Goal: Task Accomplishment & Management: Complete application form

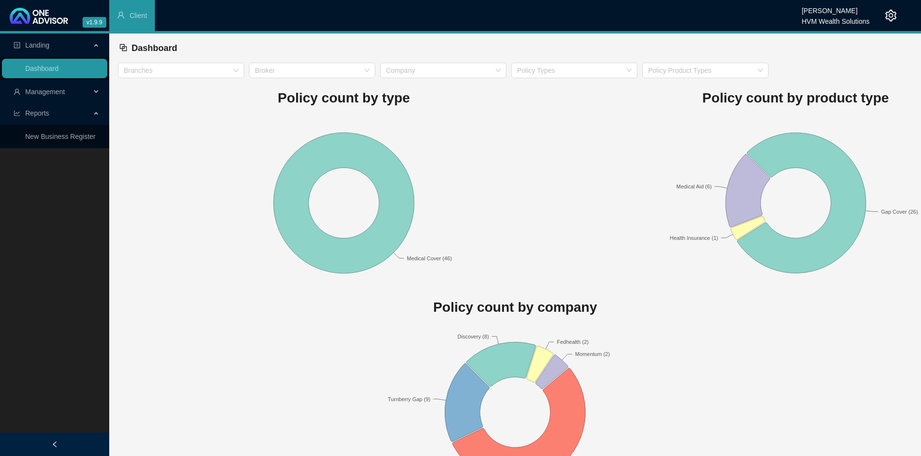
click at [42, 96] on span "Management" at bounding box center [45, 92] width 40 height 8
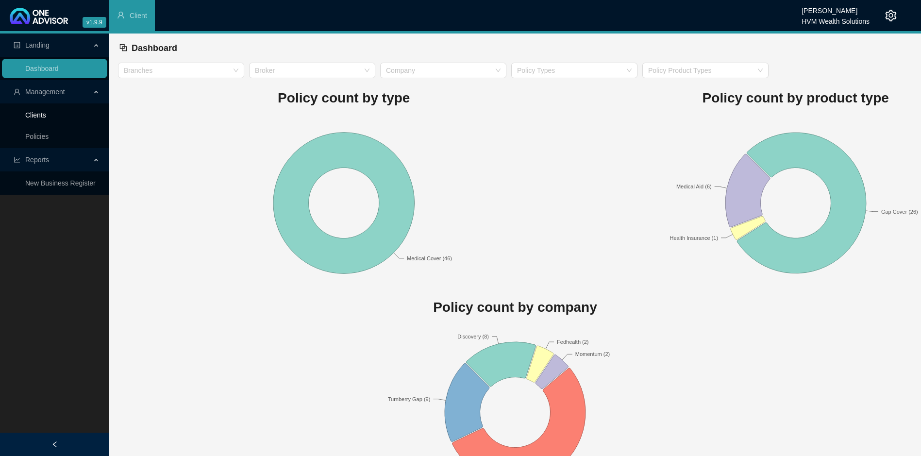
click at [30, 117] on link "Clients" at bounding box center [35, 115] width 21 height 8
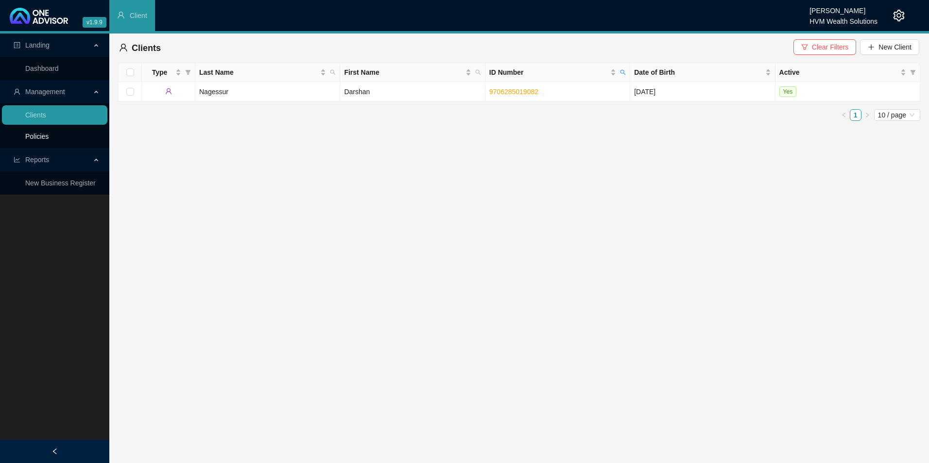
click at [44, 135] on link "Policies" at bounding box center [36, 137] width 23 height 8
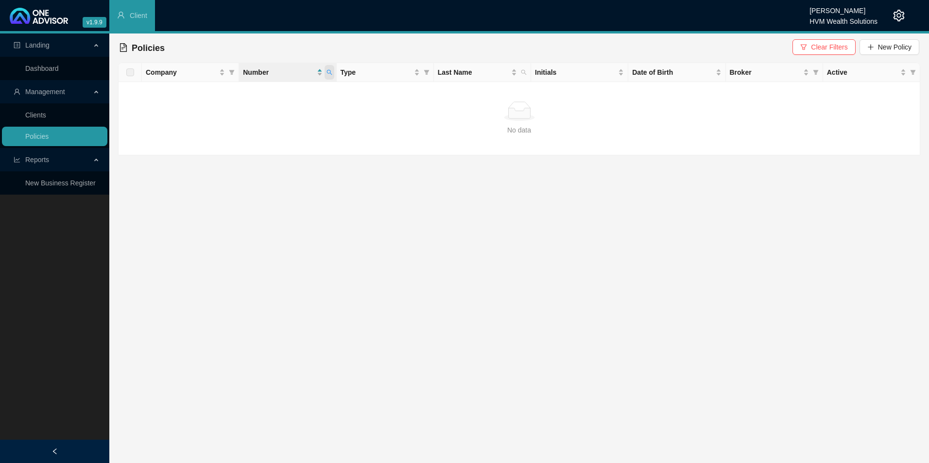
click at [328, 73] on icon "search" at bounding box center [328, 72] width 5 height 5
click at [270, 112] on span "Search" at bounding box center [265, 110] width 21 height 11
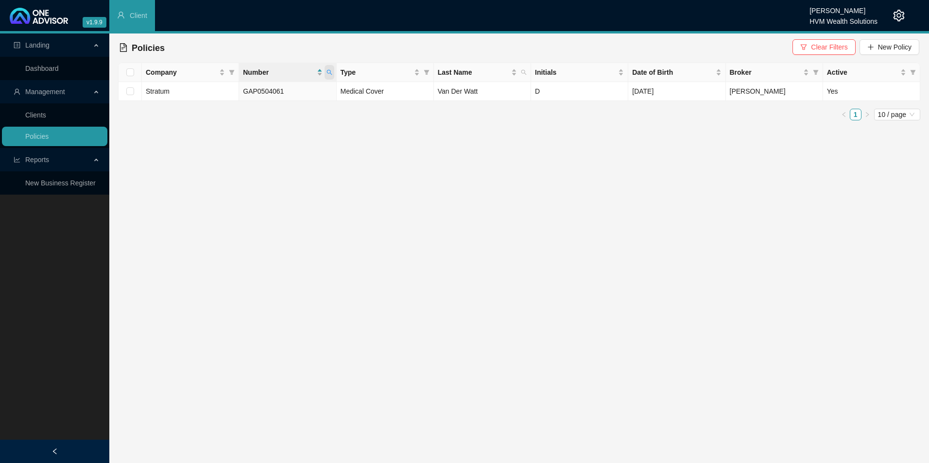
click at [332, 75] on span at bounding box center [329, 72] width 10 height 15
drag, startPoint x: 291, startPoint y: 96, endPoint x: 231, endPoint y: 93, distance: 59.8
click at [231, 93] on body "v1.9.9 Chanel [PERSON_NAME] HVM Wealth Solutions Client Landing Dashboard Manag…" at bounding box center [464, 231] width 929 height 463
paste input "26782854"
click at [273, 112] on span "Search" at bounding box center [265, 110] width 21 height 11
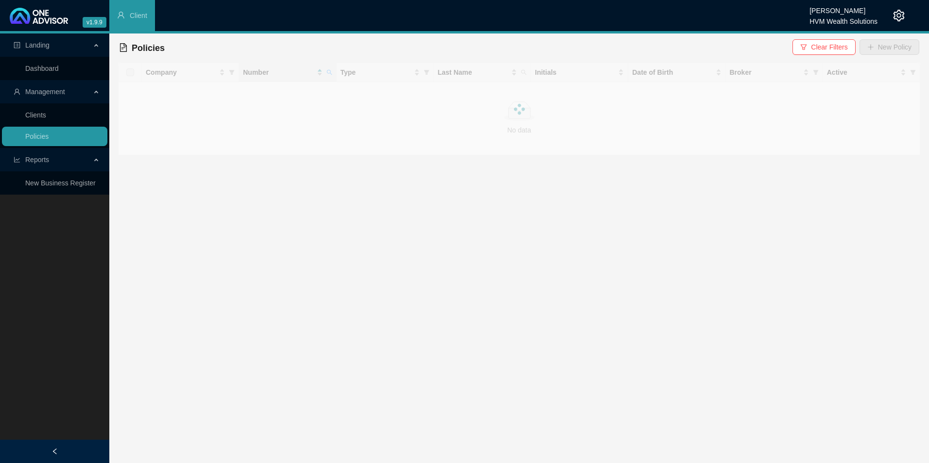
click at [326, 69] on div at bounding box center [519, 109] width 802 height 93
click at [328, 69] on icon "search" at bounding box center [329, 72] width 6 height 6
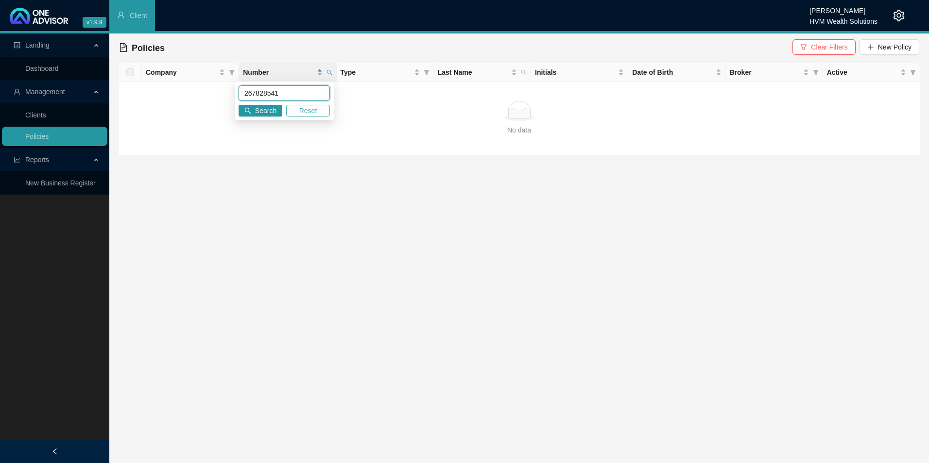
drag, startPoint x: 258, startPoint y: 93, endPoint x: 305, endPoint y: 109, distance: 49.2
click at [258, 93] on input "267828541" at bounding box center [284, 93] width 91 height 16
type input "267828541"
click at [246, 106] on button "Search" at bounding box center [261, 111] width 44 height 12
click at [45, 119] on link "Clients" at bounding box center [35, 115] width 21 height 8
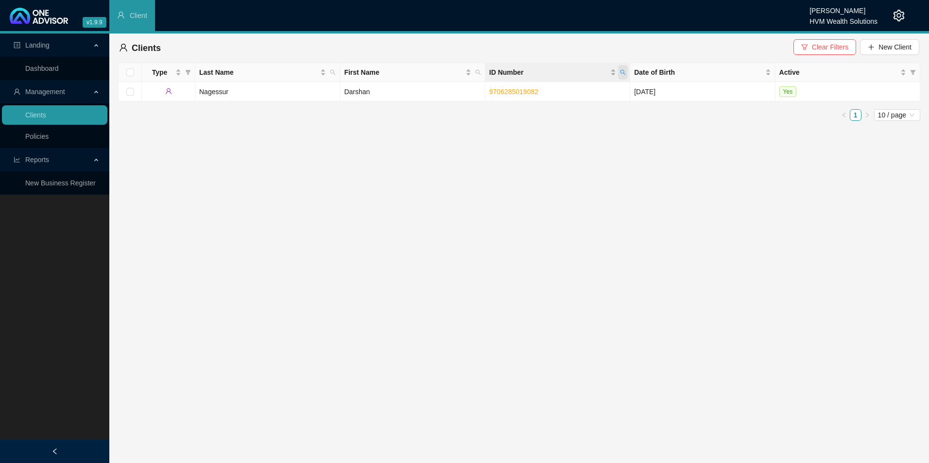
click at [619, 72] on span "ID Number" at bounding box center [623, 72] width 10 height 15
click at [553, 92] on input "[CREDIT_CARD_NUMBER]" at bounding box center [577, 93] width 91 height 16
type input "[CREDIT_CARD_NUMBER]"
click at [544, 110] on icon "search" at bounding box center [541, 110] width 7 height 7
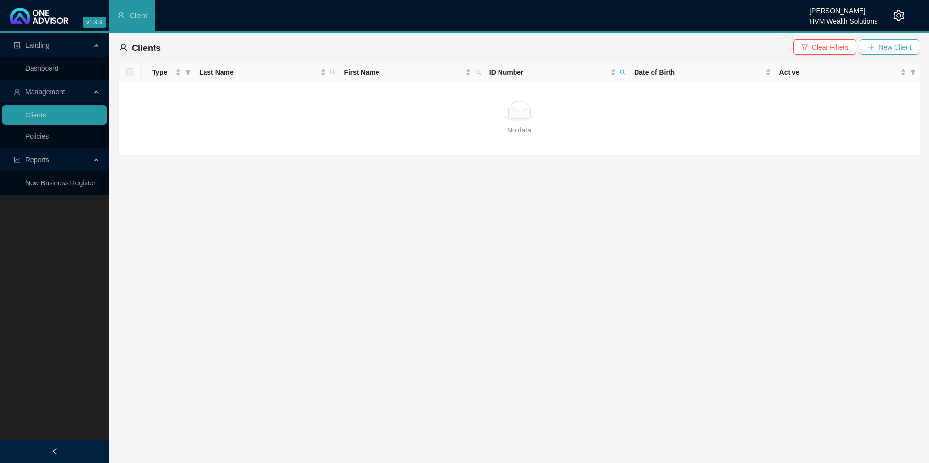
click at [893, 45] on span "New Client" at bounding box center [894, 47] width 33 height 11
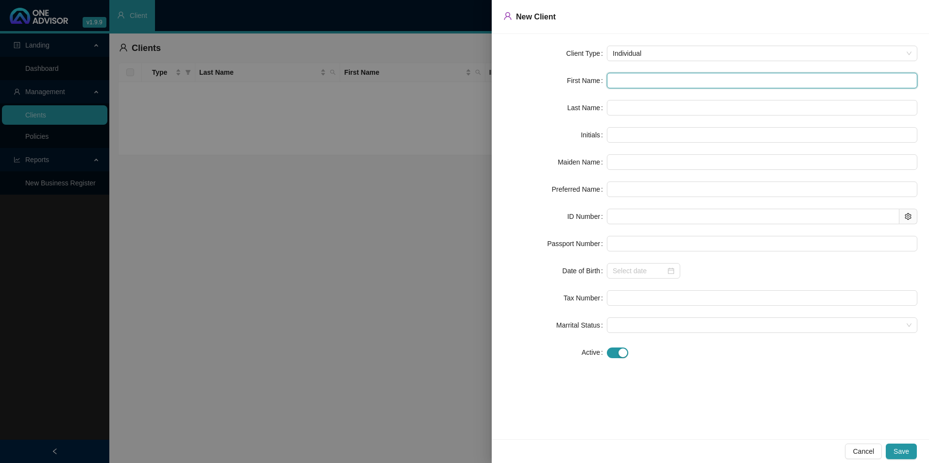
click at [661, 88] on input "text" at bounding box center [762, 81] width 310 height 16
click at [705, 84] on input "text" at bounding box center [762, 81] width 310 height 16
paste input "[PERSON_NAME]"
type input "[PERSON_NAME]"
type input "NW"
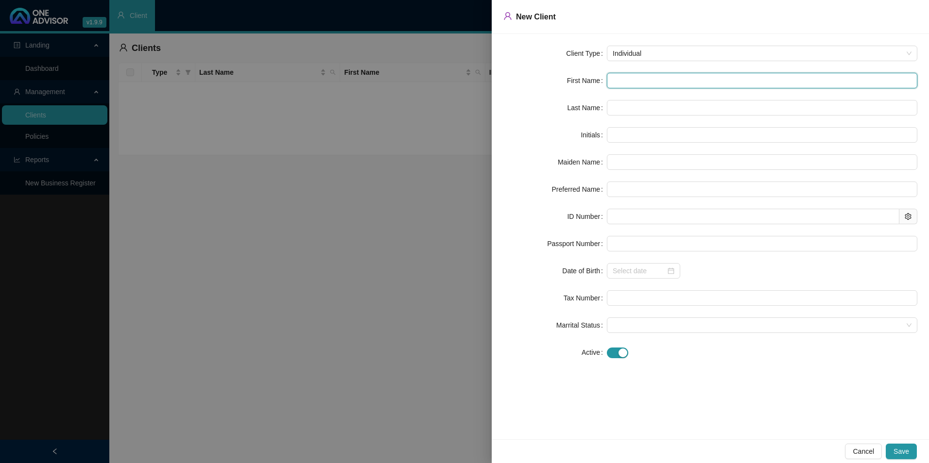
type input "Netherleigh"
type input "[PERSON_NAME]"
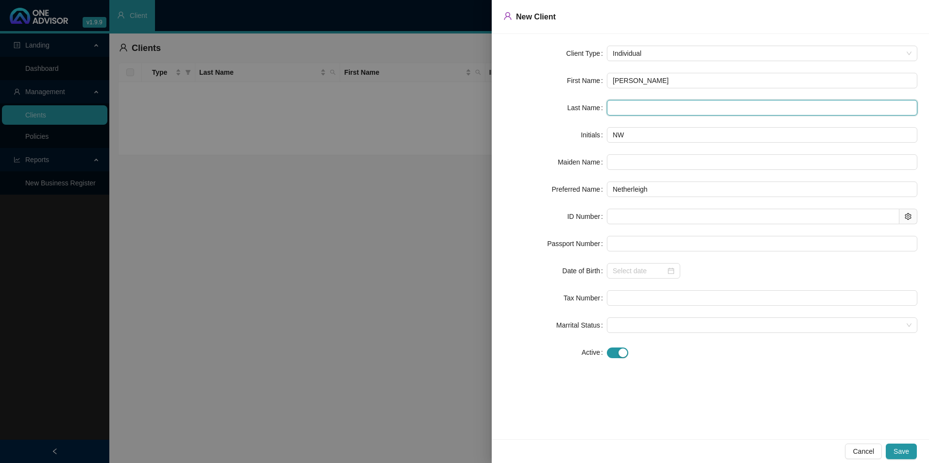
click at [615, 106] on input "text" at bounding box center [762, 108] width 310 height 16
paste input "Hall"
click at [624, 103] on input "Hall" at bounding box center [762, 108] width 310 height 16
type input "Hall"
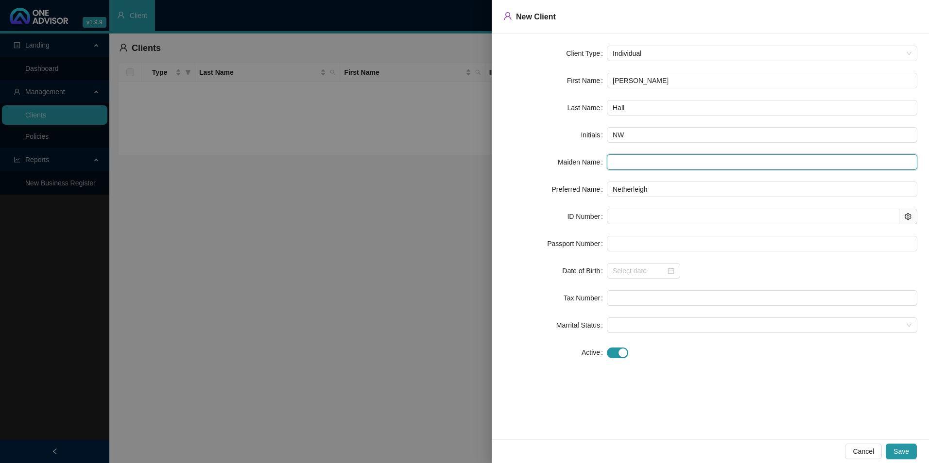
click at [665, 157] on input "text" at bounding box center [762, 162] width 310 height 16
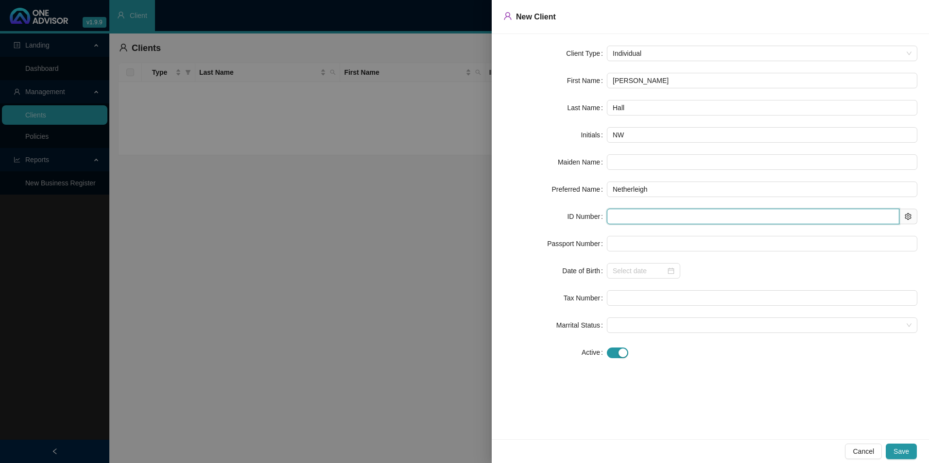
click at [650, 220] on input "text" at bounding box center [753, 217] width 292 height 16
click at [669, 217] on input "text" at bounding box center [753, 217] width 292 height 16
paste input "[CREDIT_CARD_NUMBER]"
click at [627, 218] on input "[CREDIT_CARD_NUMBER]" at bounding box center [753, 217] width 292 height 16
type input "[CREDIT_CARD_NUMBER]"
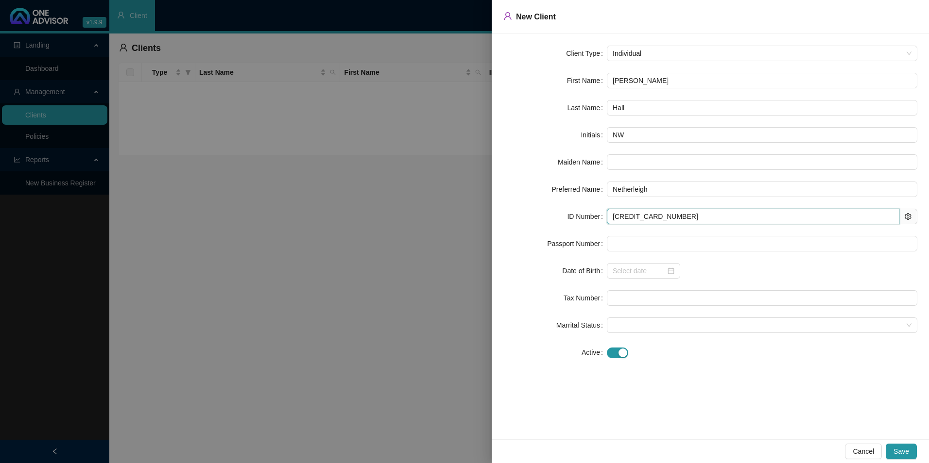
type input "[DATE]"
type input "[CREDIT_CARD_NUMBER]"
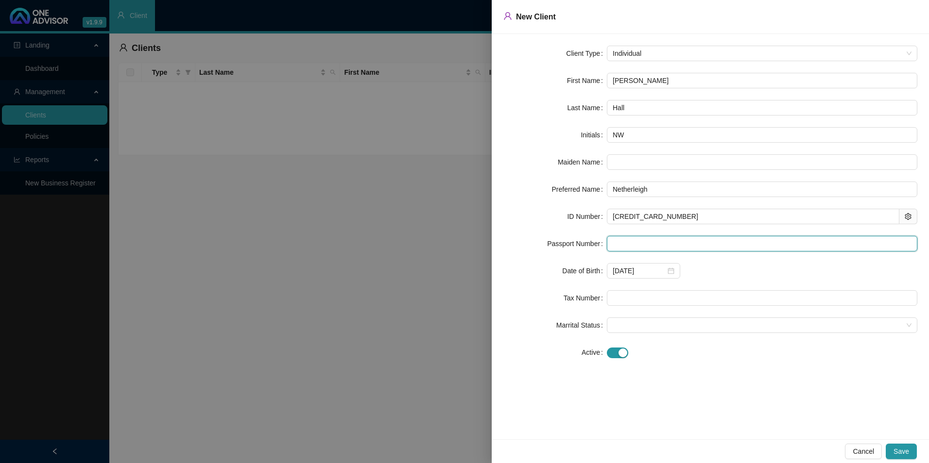
click at [617, 247] on input "text" at bounding box center [762, 244] width 310 height 16
click at [896, 448] on span "Save" at bounding box center [901, 451] width 16 height 11
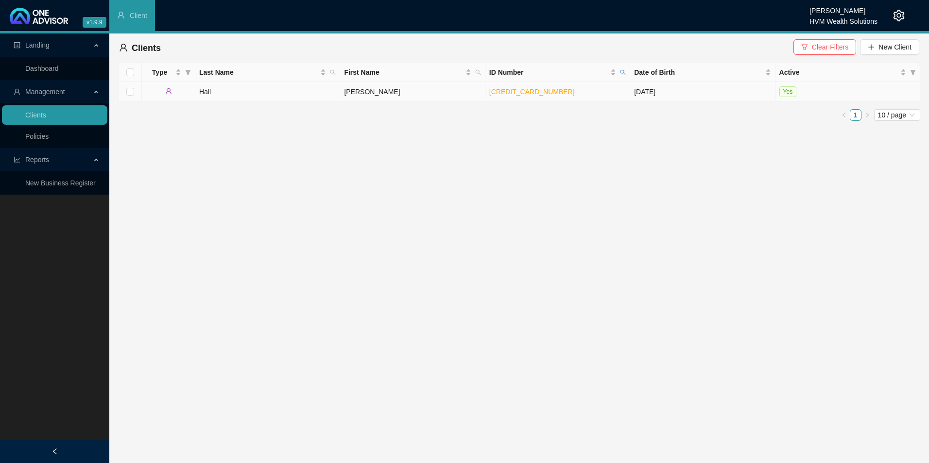
click at [368, 89] on td "[PERSON_NAME]" at bounding box center [412, 91] width 145 height 19
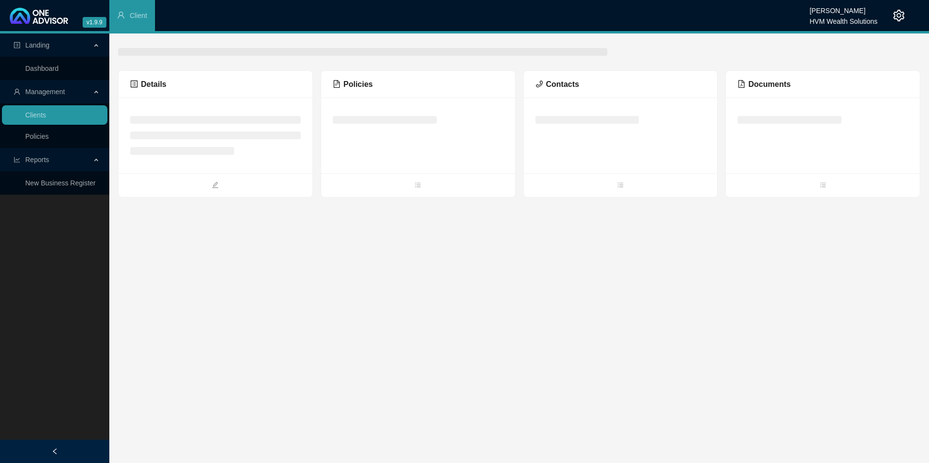
click at [347, 85] on span "Policies" at bounding box center [353, 84] width 40 height 8
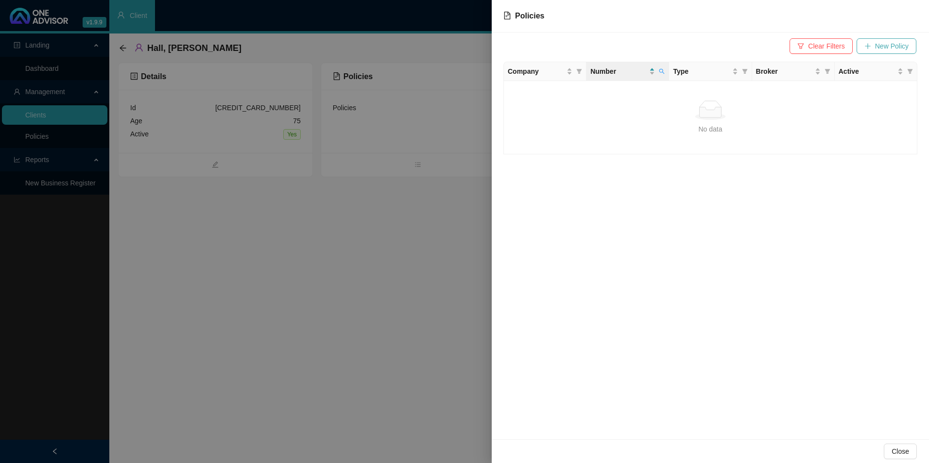
click at [897, 47] on span "New Policy" at bounding box center [892, 46] width 34 height 11
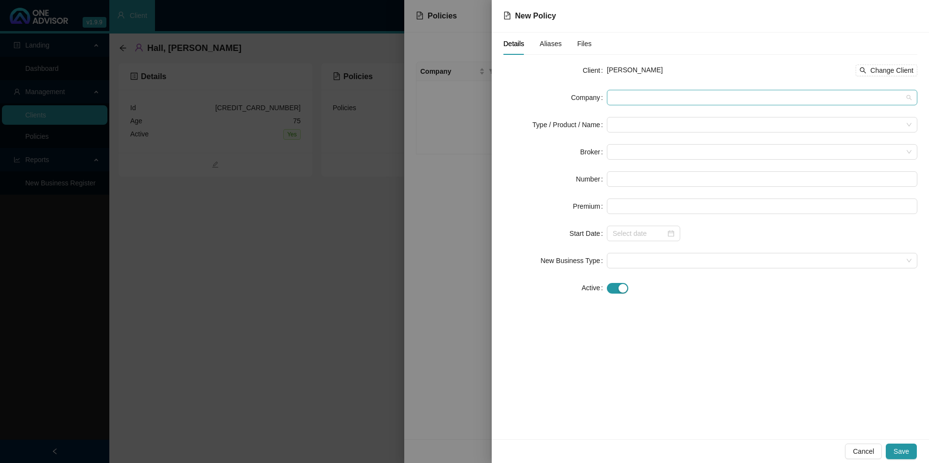
click at [661, 101] on span at bounding box center [762, 97] width 299 height 15
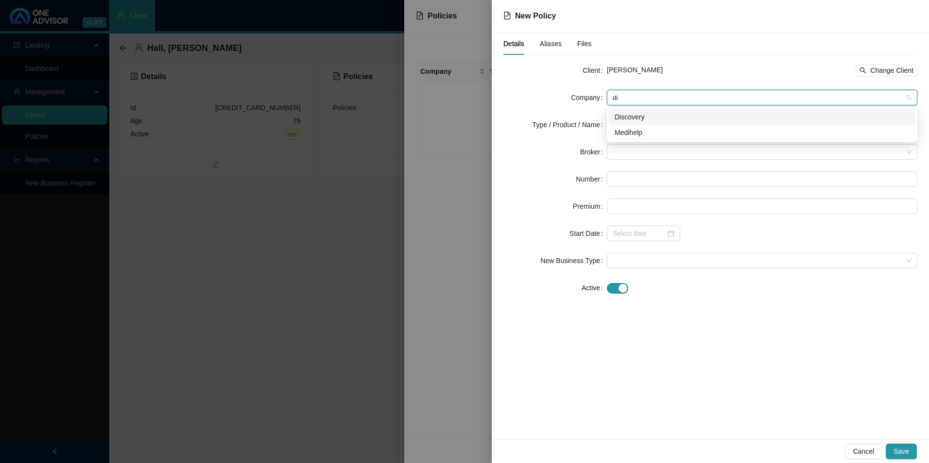
type input "dis"
click at [650, 114] on div "Discovery" at bounding box center [761, 117] width 295 height 11
click at [631, 126] on input "search" at bounding box center [758, 125] width 290 height 15
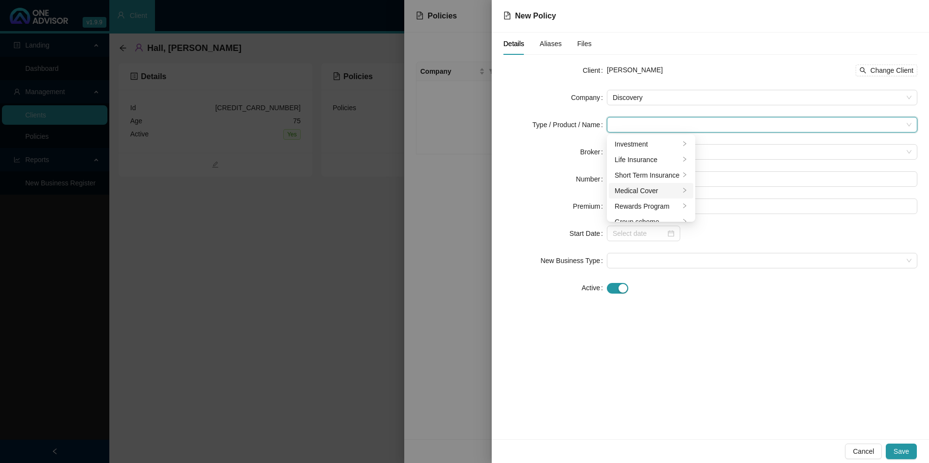
click at [645, 188] on div "Medical Cover" at bounding box center [646, 191] width 65 height 11
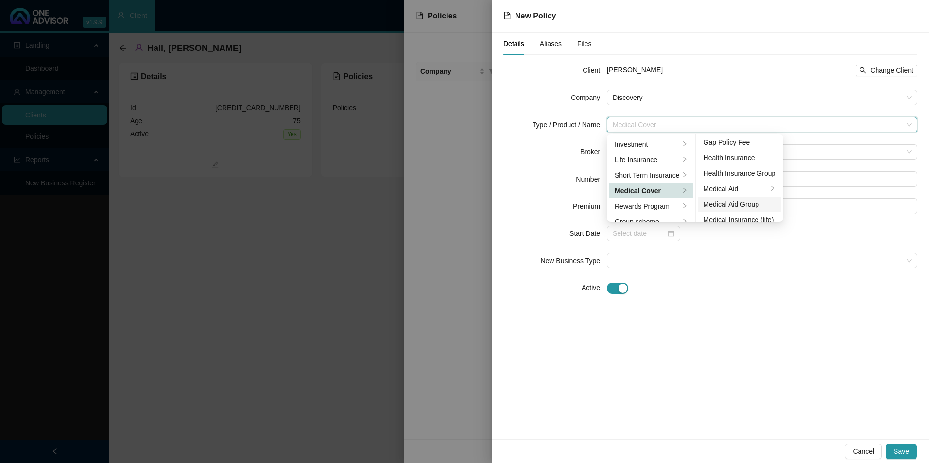
scroll to position [49, 0]
click at [740, 178] on div "Medical Aid" at bounding box center [735, 173] width 65 height 11
click at [835, 285] on div at bounding box center [762, 287] width 310 height 11
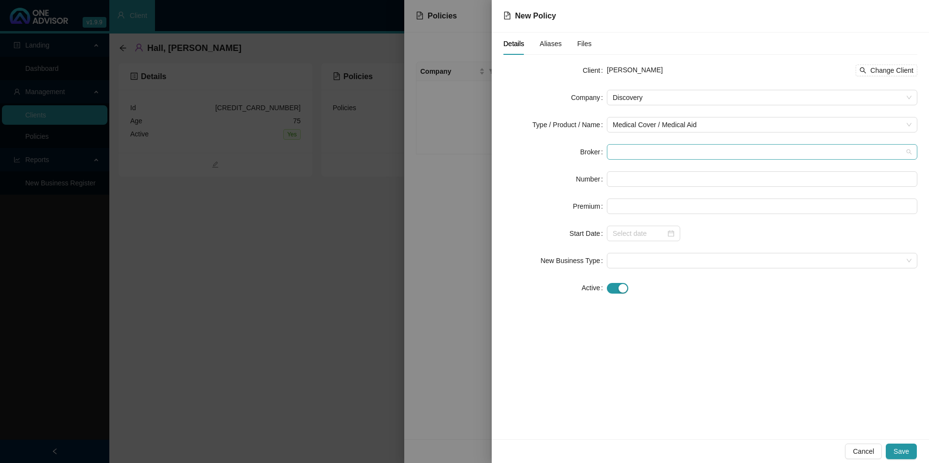
click at [635, 147] on span at bounding box center [762, 152] width 299 height 15
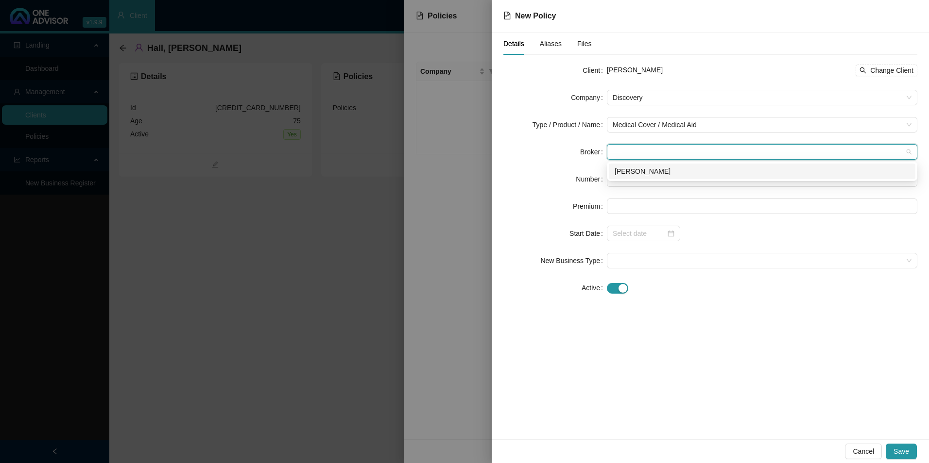
click at [639, 178] on div "[PERSON_NAME]" at bounding box center [762, 172] width 307 height 16
click at [632, 181] on input "text" at bounding box center [762, 179] width 310 height 16
click at [670, 173] on input "text" at bounding box center [762, 179] width 310 height 16
paste input "267828541"
click at [623, 175] on input "267828541" at bounding box center [762, 179] width 310 height 16
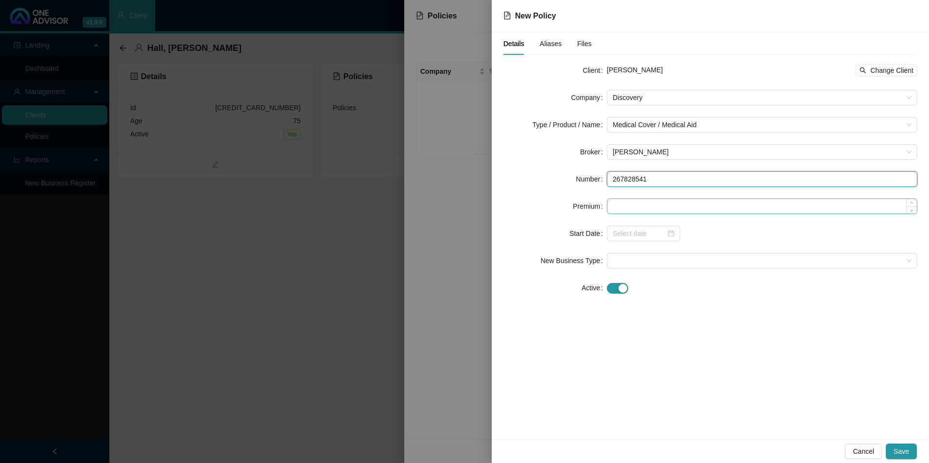
type input "267828541"
click at [648, 199] on div at bounding box center [762, 207] width 310 height 16
click at [645, 202] on input at bounding box center [761, 206] width 309 height 15
click at [630, 205] on input at bounding box center [761, 206] width 309 height 15
paste input "3687"
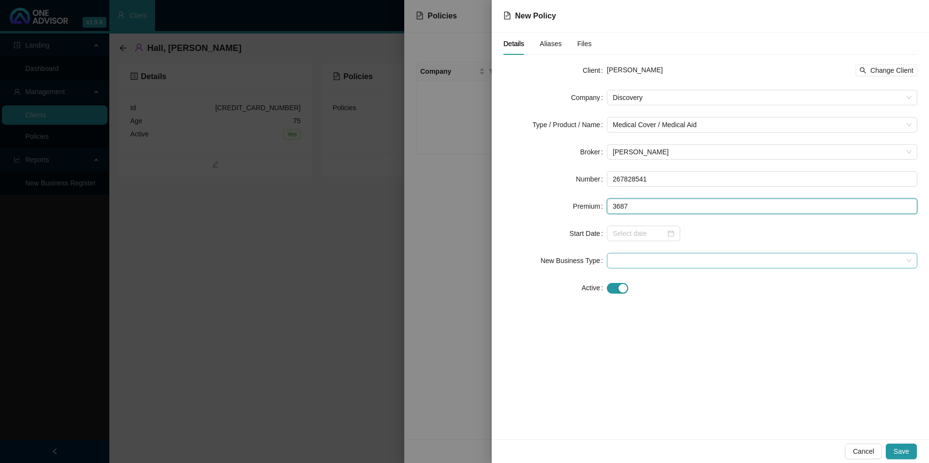
click at [653, 257] on span at bounding box center [762, 261] width 299 height 15
type input "3687.00"
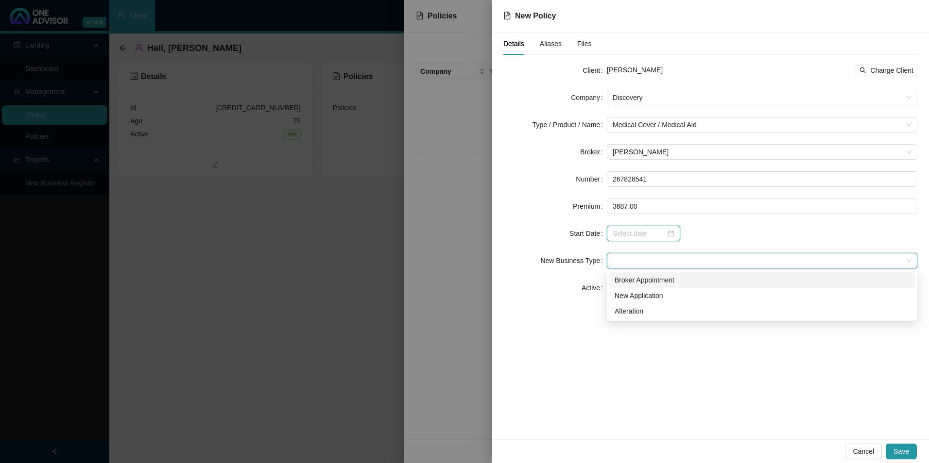
click at [650, 234] on input at bounding box center [639, 233] width 53 height 11
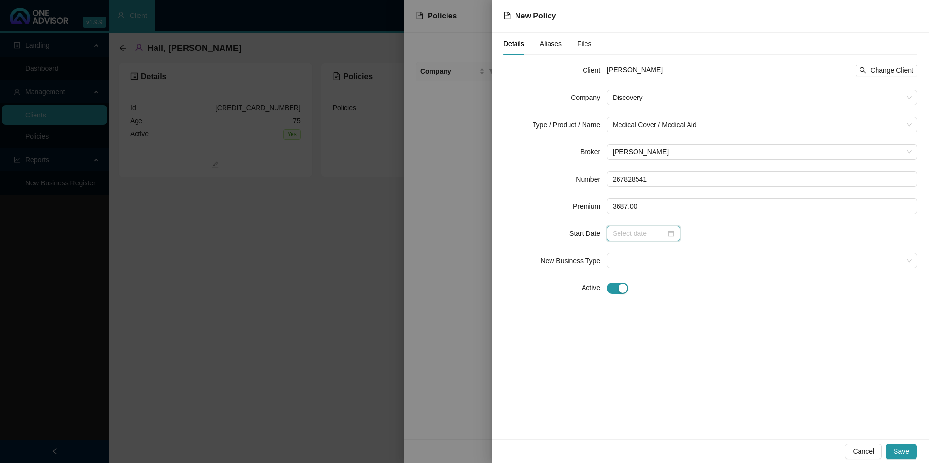
click at [650, 237] on input at bounding box center [639, 233] width 53 height 11
click at [654, 231] on input at bounding box center [639, 233] width 53 height 11
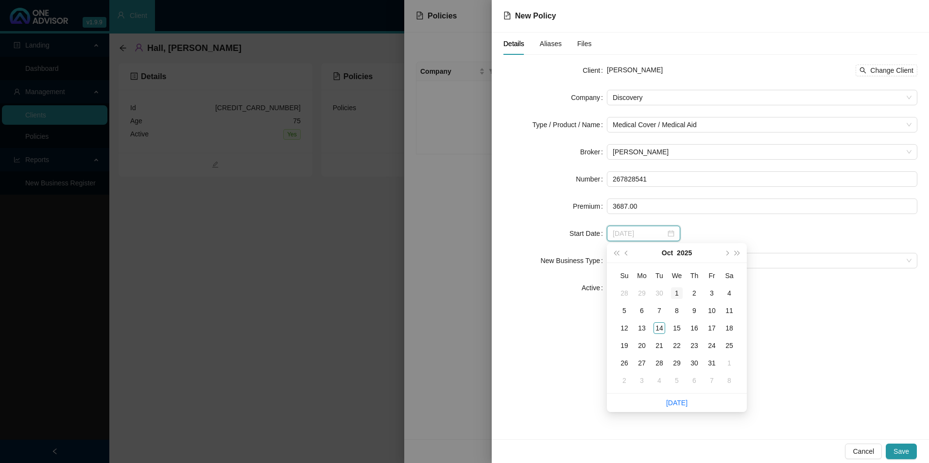
type input "[DATE]"
click at [674, 292] on div "1" at bounding box center [677, 294] width 12 height 12
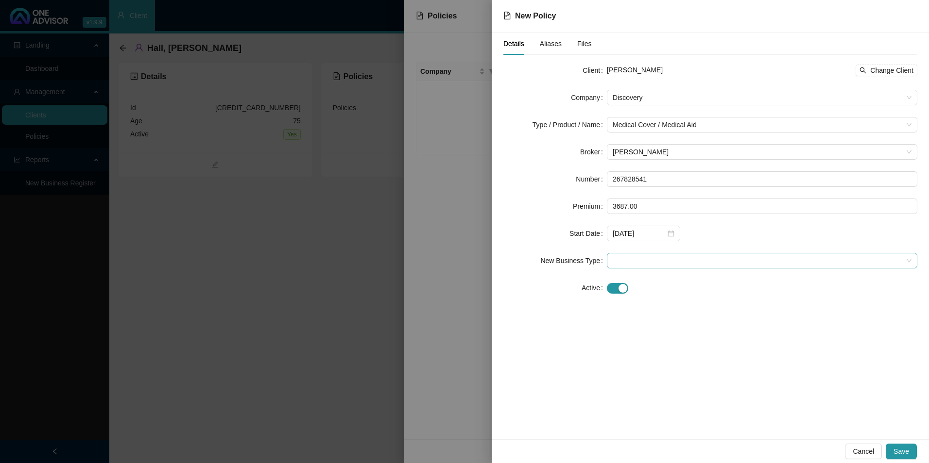
click at [639, 262] on span at bounding box center [762, 261] width 299 height 15
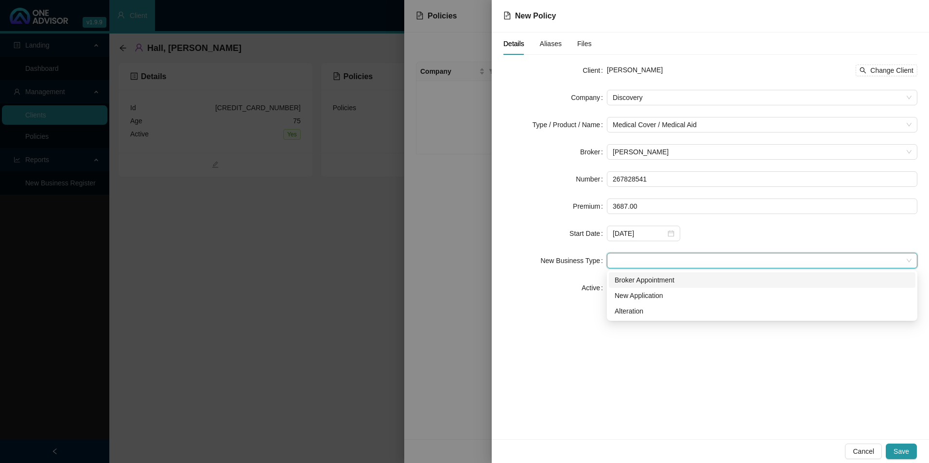
click at [645, 281] on div "Broker Appointment" at bounding box center [761, 280] width 295 height 11
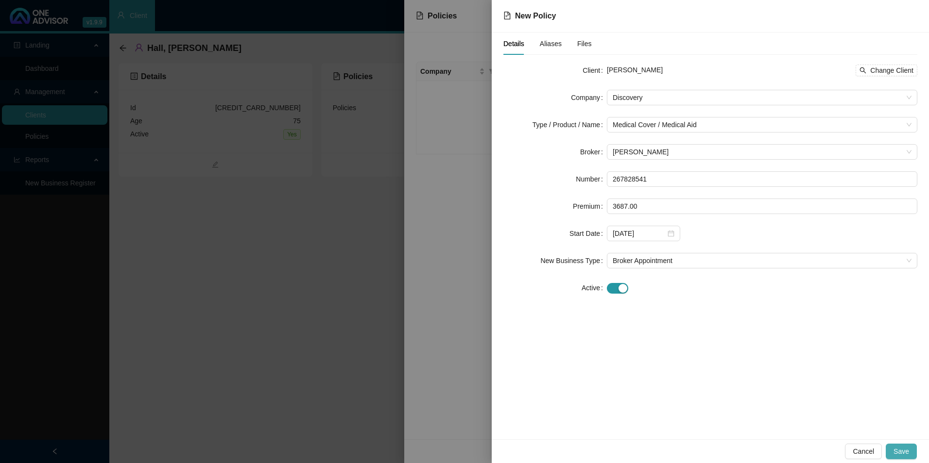
click at [895, 449] on span "Save" at bounding box center [901, 451] width 16 height 11
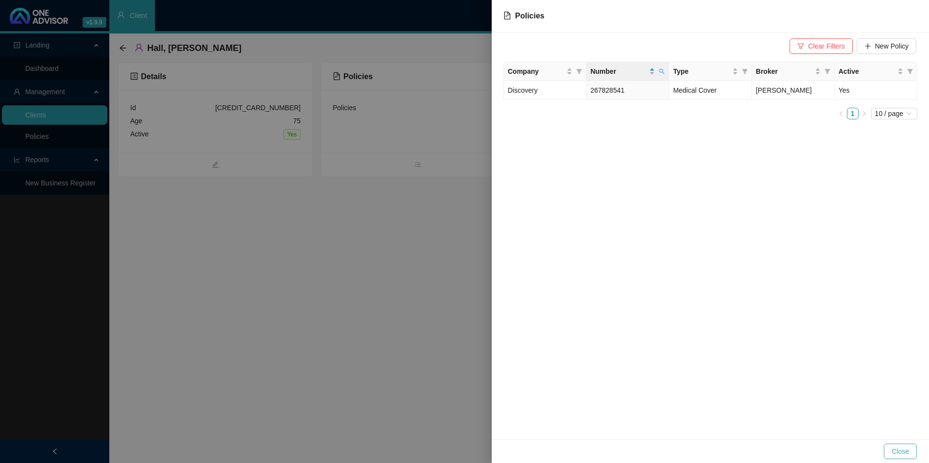
click at [910, 456] on button "Close" at bounding box center [900, 452] width 33 height 16
